Goal: Task Accomplishment & Management: Manage account settings

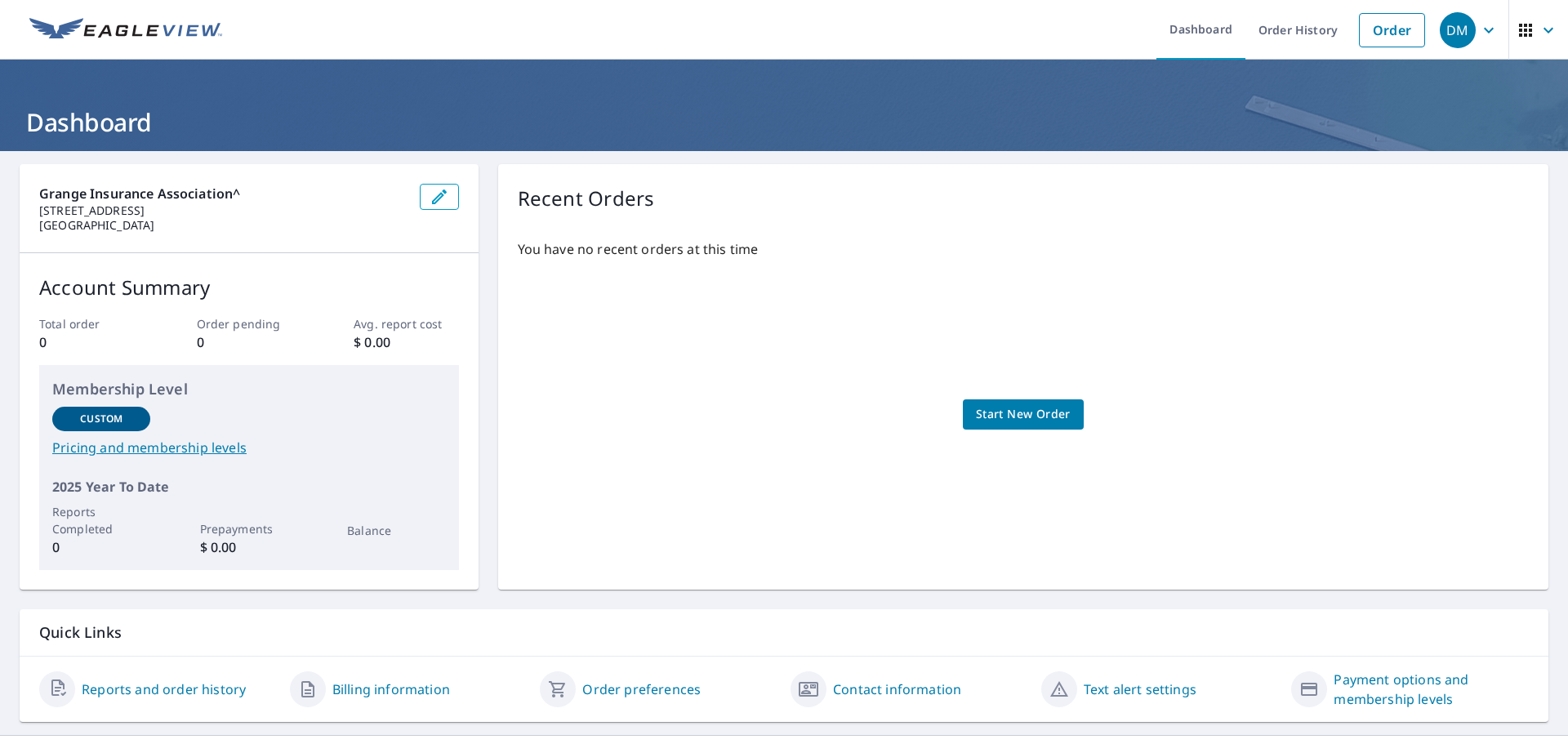
click at [1465, 32] on span "DM" at bounding box center [1471, 30] width 62 height 39
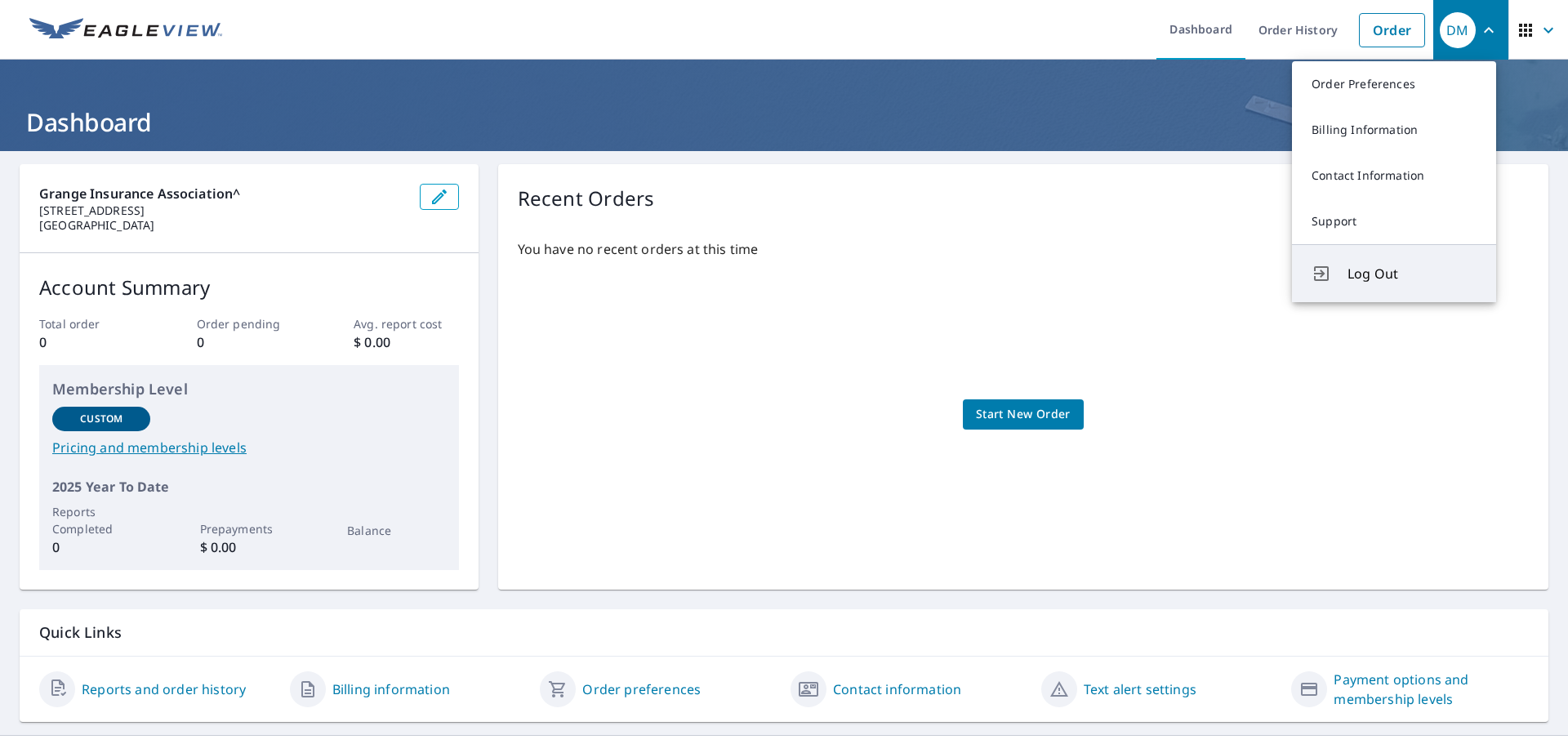
click at [1373, 266] on span "Log Out" at bounding box center [1412, 273] width 129 height 20
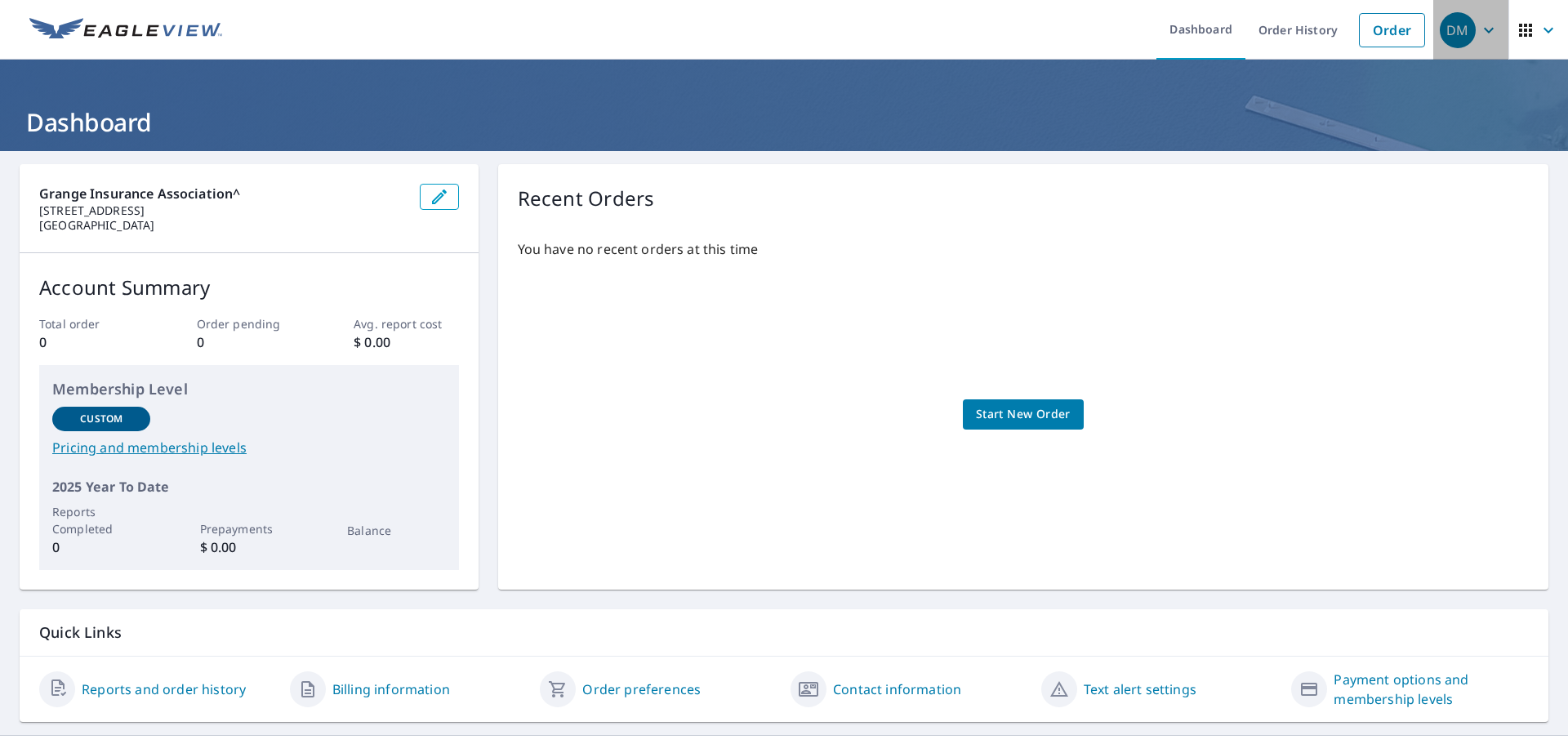
click at [1461, 28] on div "DM" at bounding box center [1458, 30] width 36 height 36
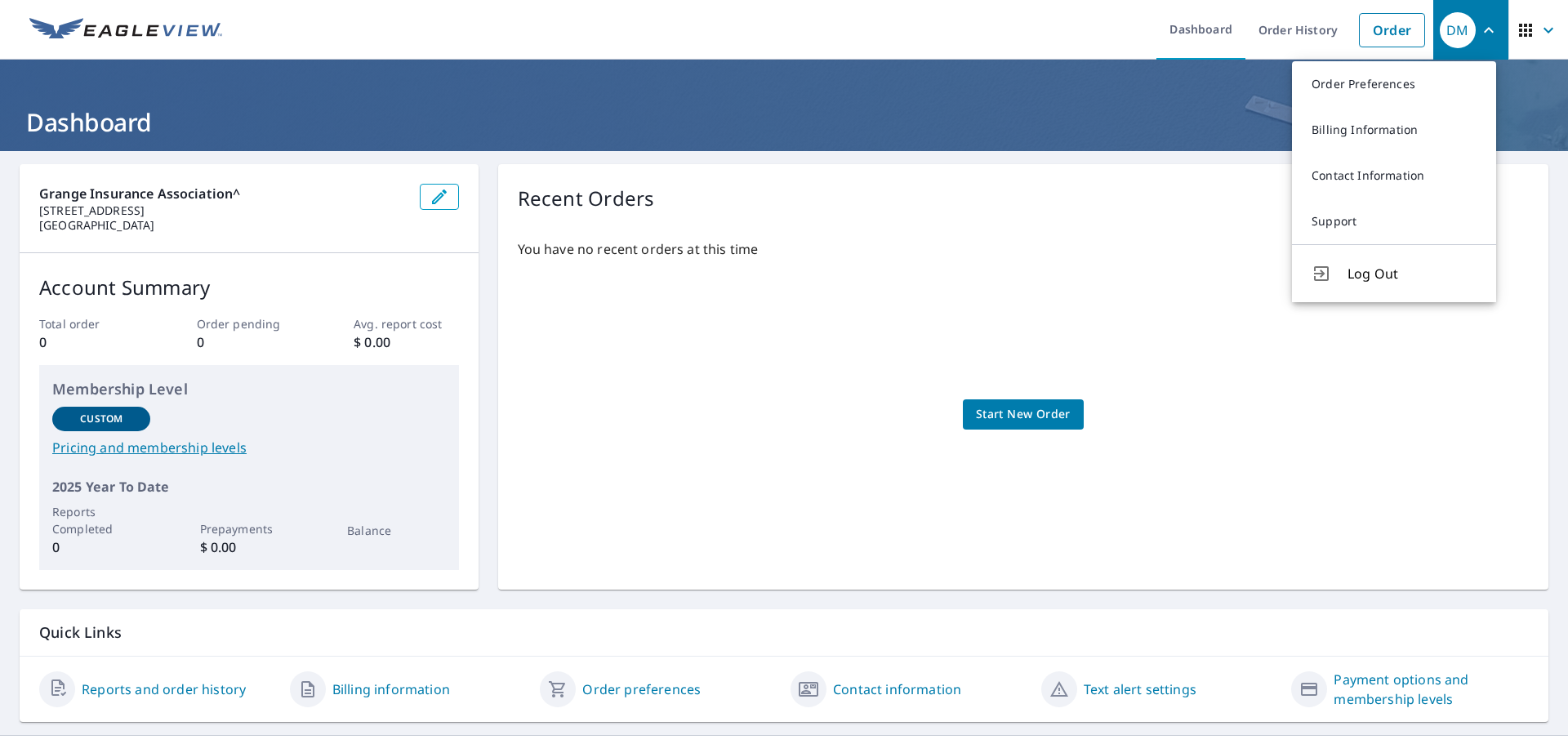
click at [1371, 269] on span "Log Out" at bounding box center [1412, 273] width 129 height 20
